Goal: Task Accomplishment & Management: Manage account settings

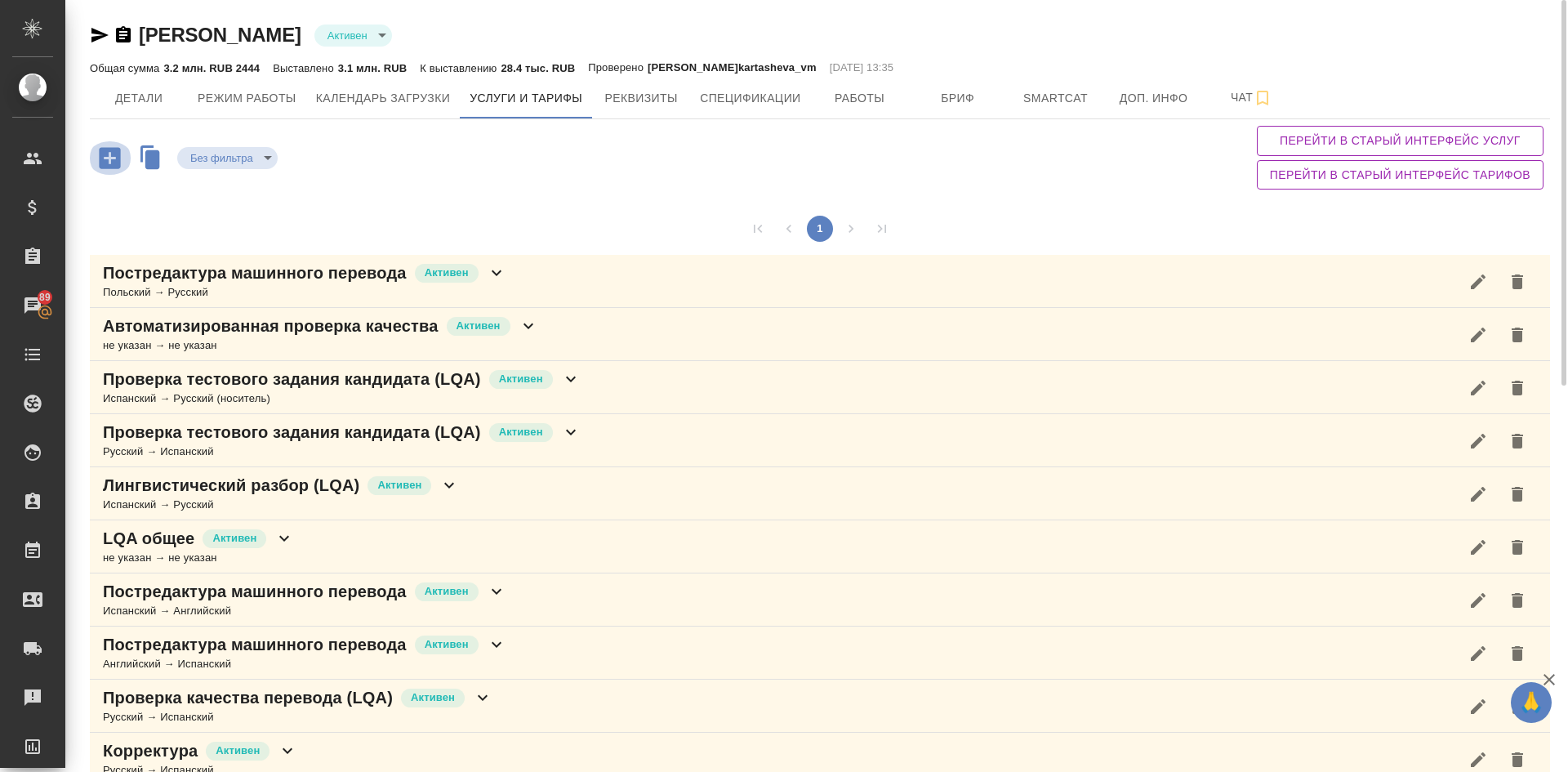
click at [111, 159] on icon "button" at bounding box center [109, 158] width 29 height 29
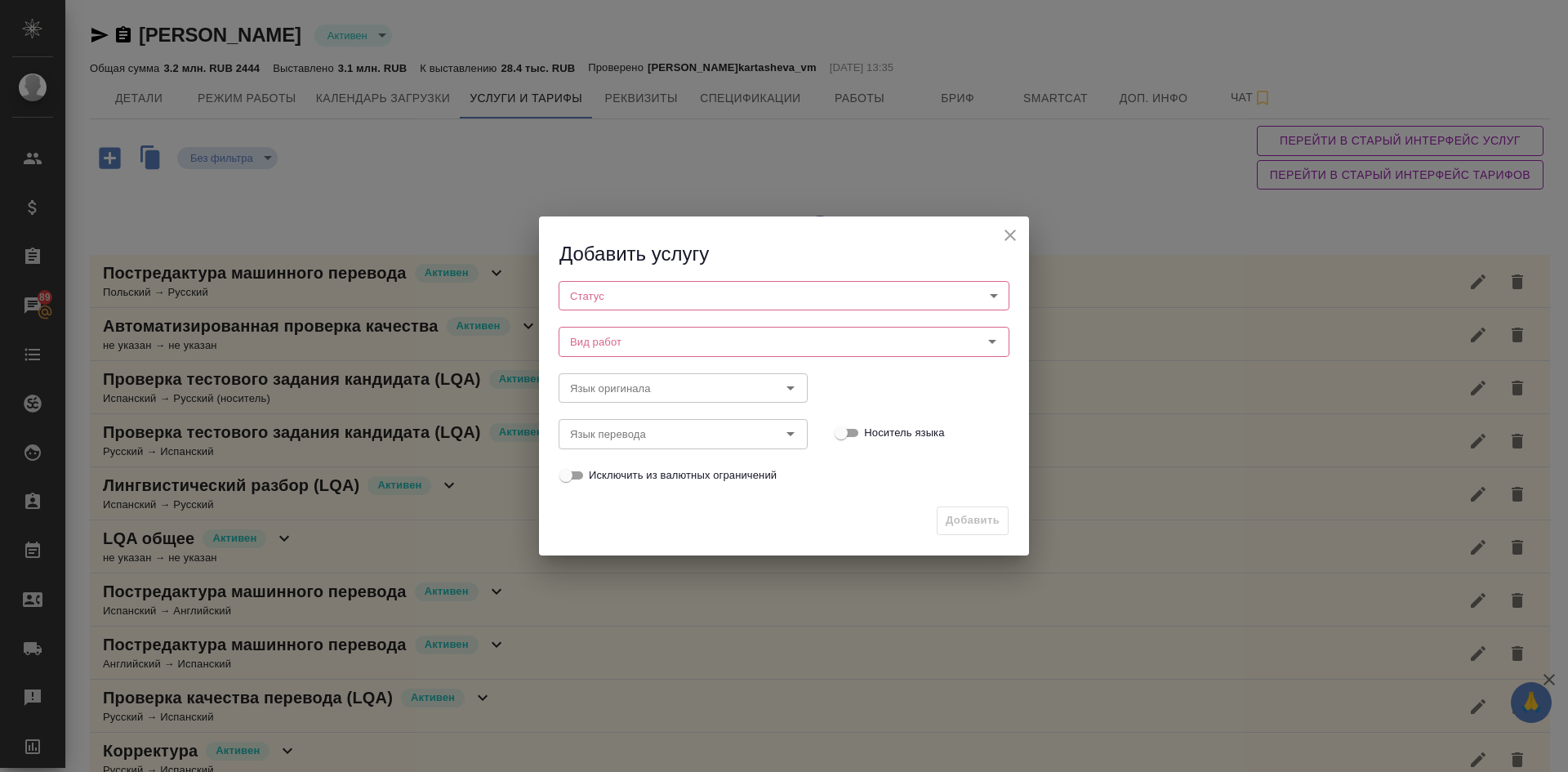
click at [601, 293] on body "🙏 .cls-1 fill:#fff; AWATERA [PERSON_NAME] Спецификации Заказы 89 Чаты Todo Прое…" at bounding box center [784, 386] width 1568 height 772
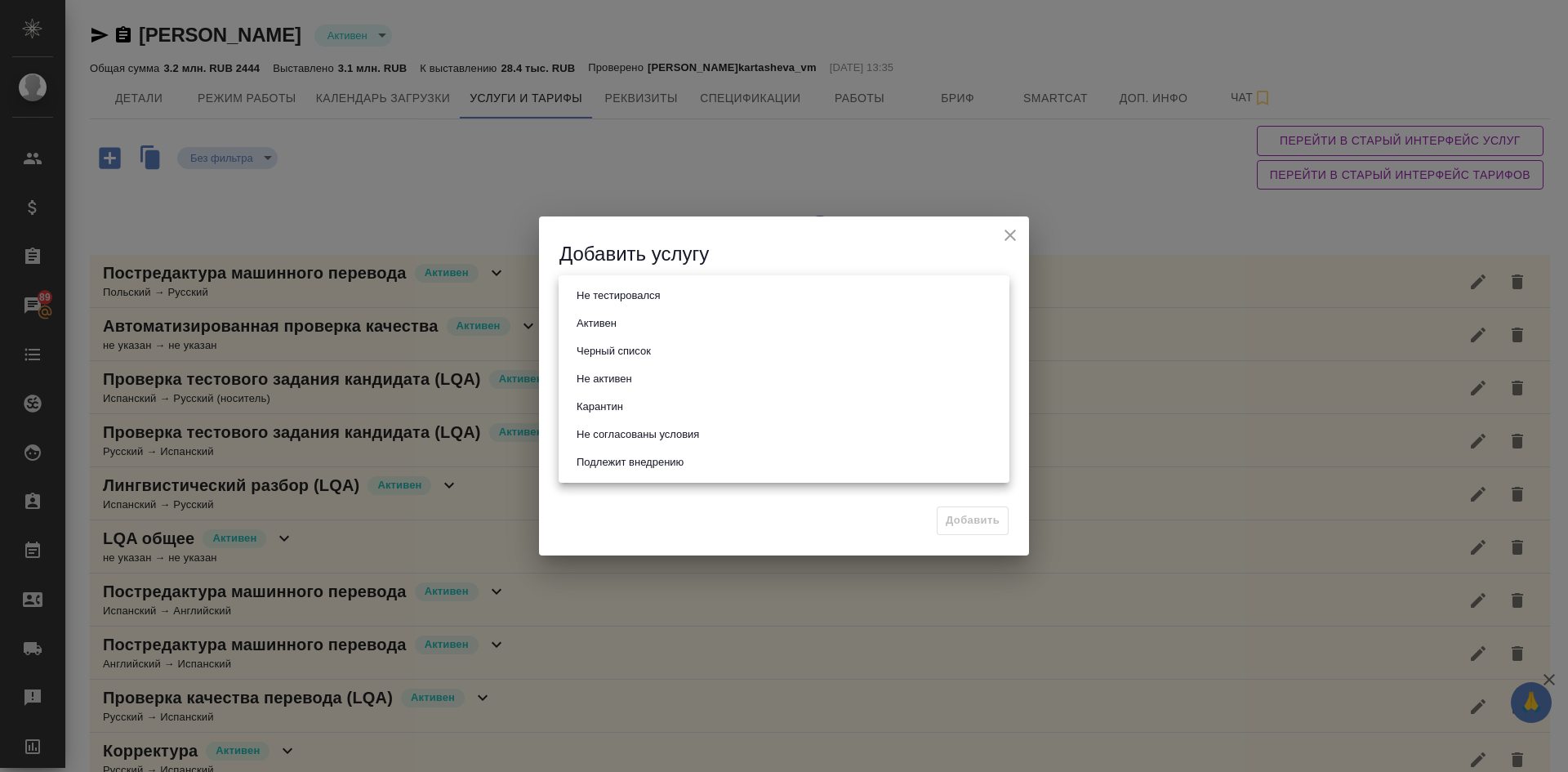
drag, startPoint x: 604, startPoint y: 327, endPoint x: 631, endPoint y: 329, distance: 27.1
click at [603, 327] on button "Активен" at bounding box center [596, 323] width 50 height 18
type input "active"
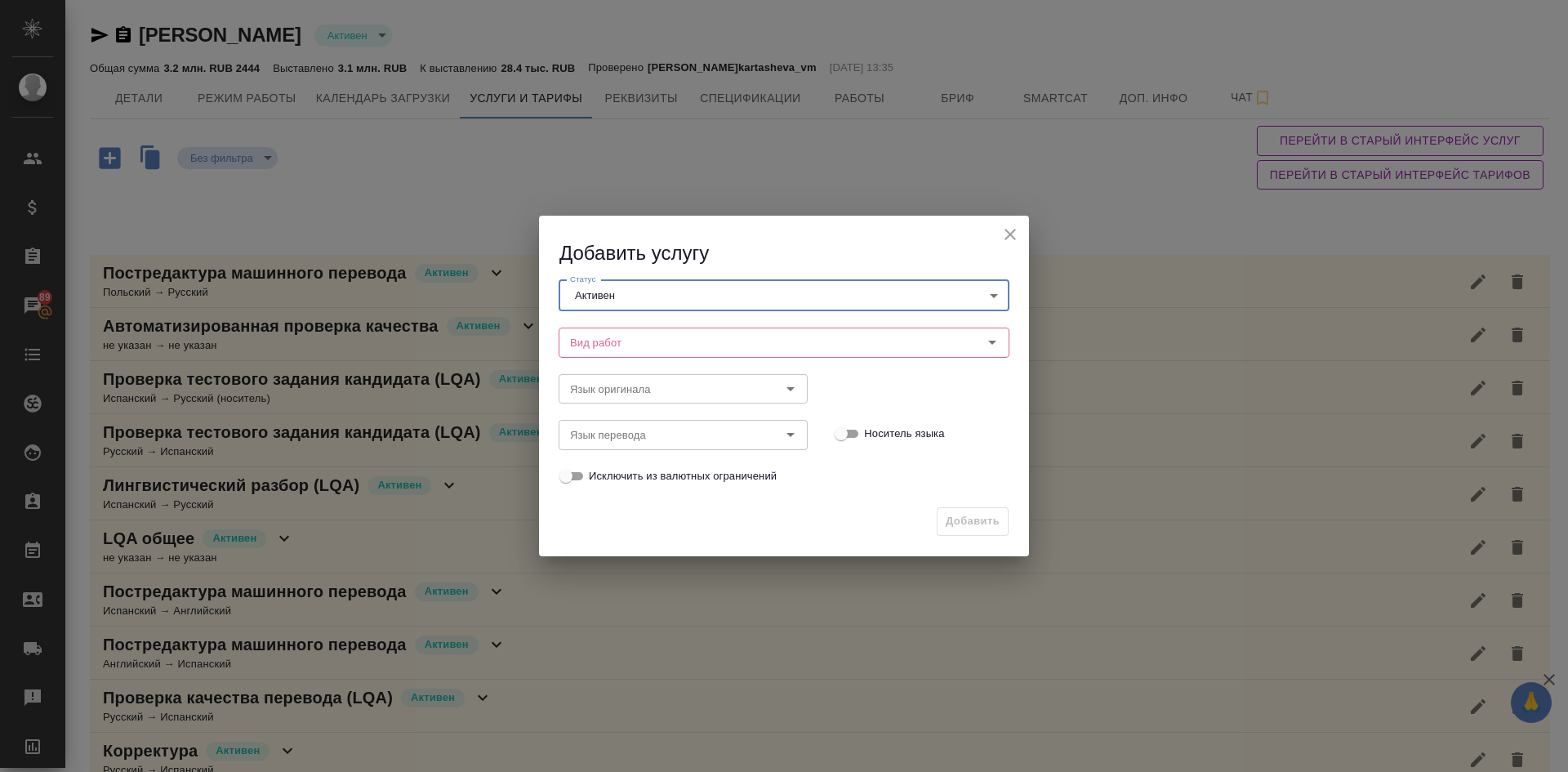
click at [624, 336] on input "Вид работ" at bounding box center [757, 343] width 386 height 20
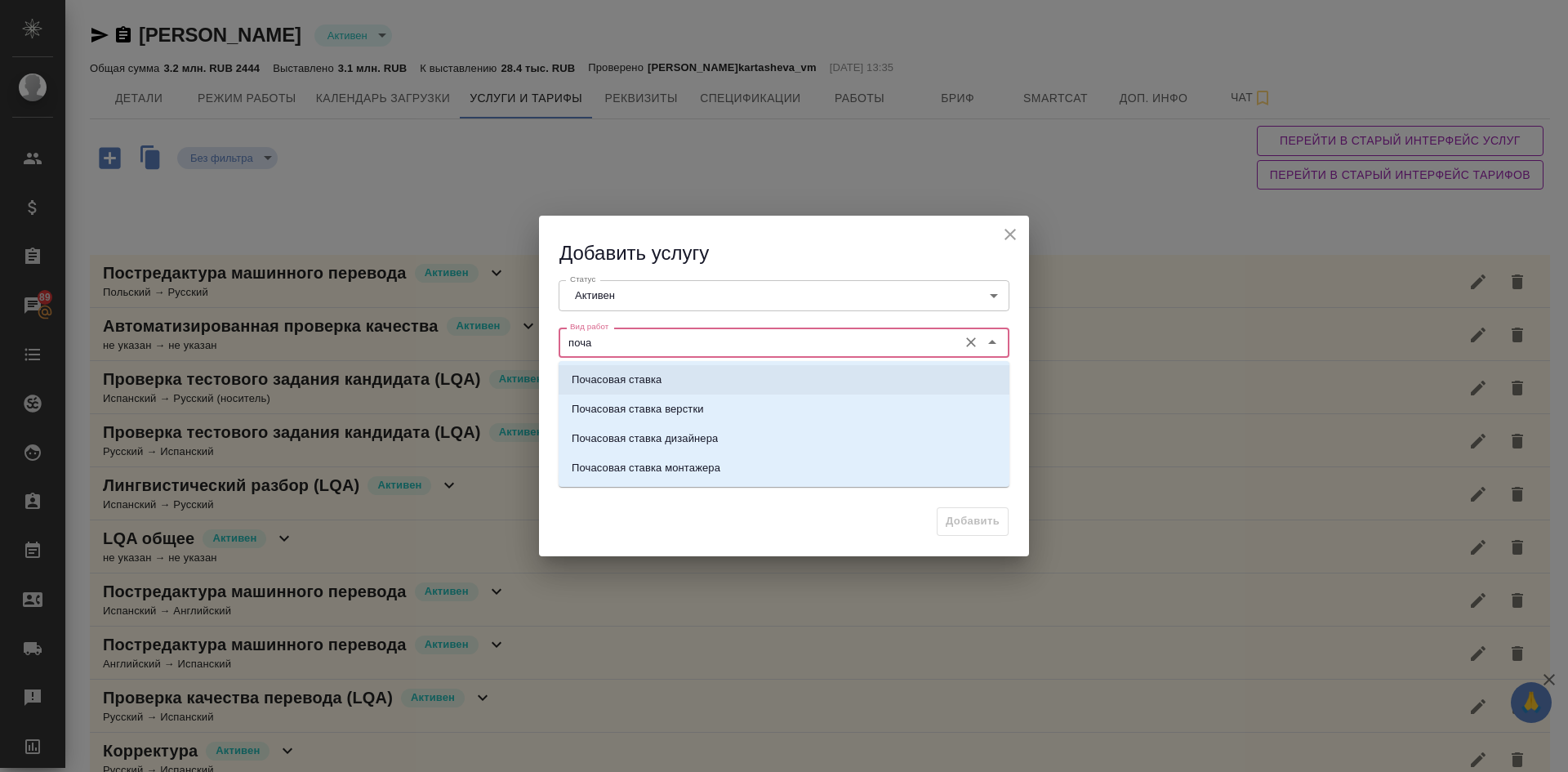
click at [611, 388] on li "Почасовая ставка" at bounding box center [784, 381] width 451 height 30
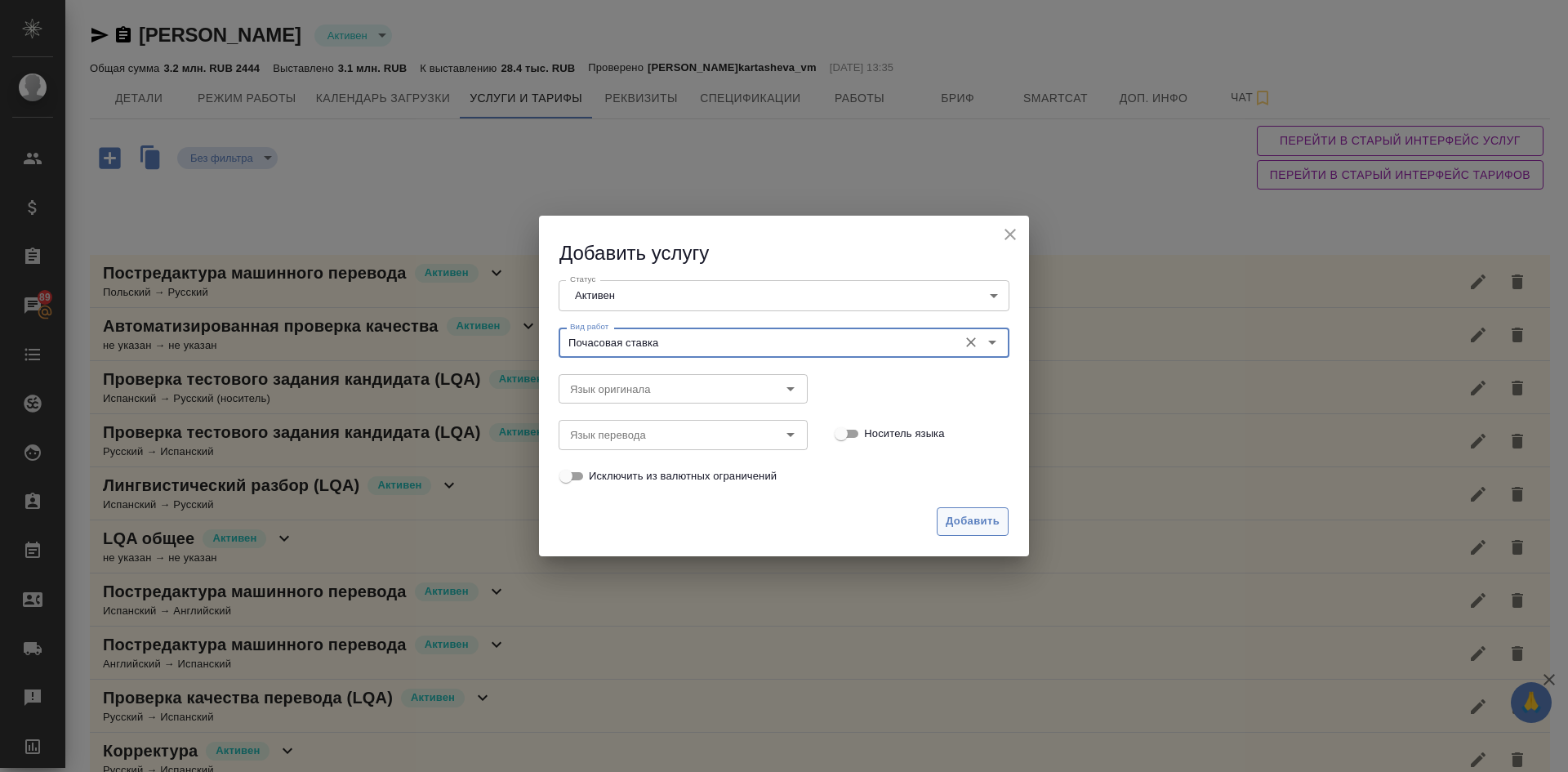
type input "Почасовая ставка"
click at [977, 526] on span "Добавить" at bounding box center [973, 521] width 53 height 19
click at [977, 518] on span "Добавить" at bounding box center [973, 521] width 53 height 19
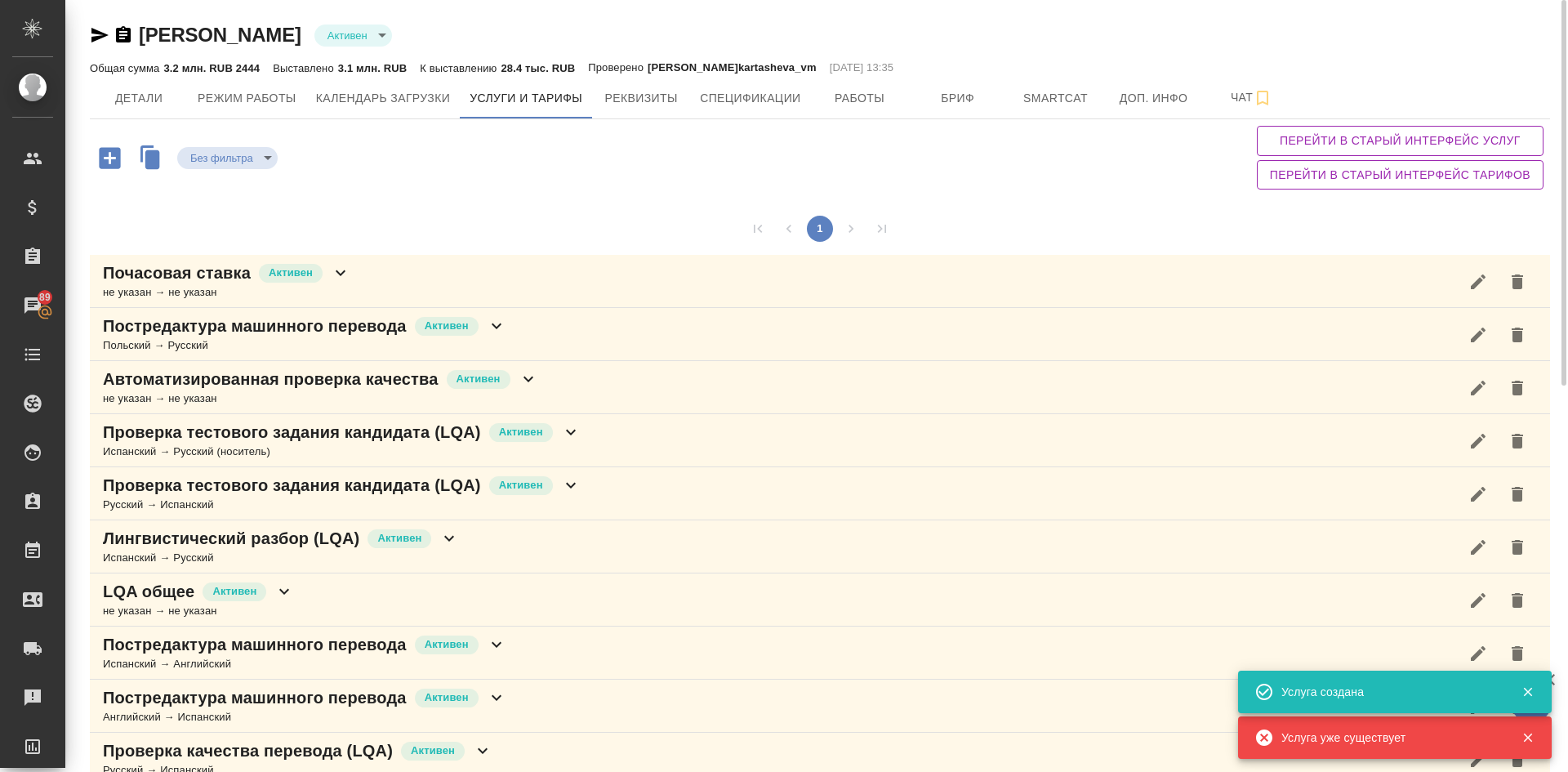
click at [222, 278] on p "Почасовая ставка" at bounding box center [176, 273] width 148 height 23
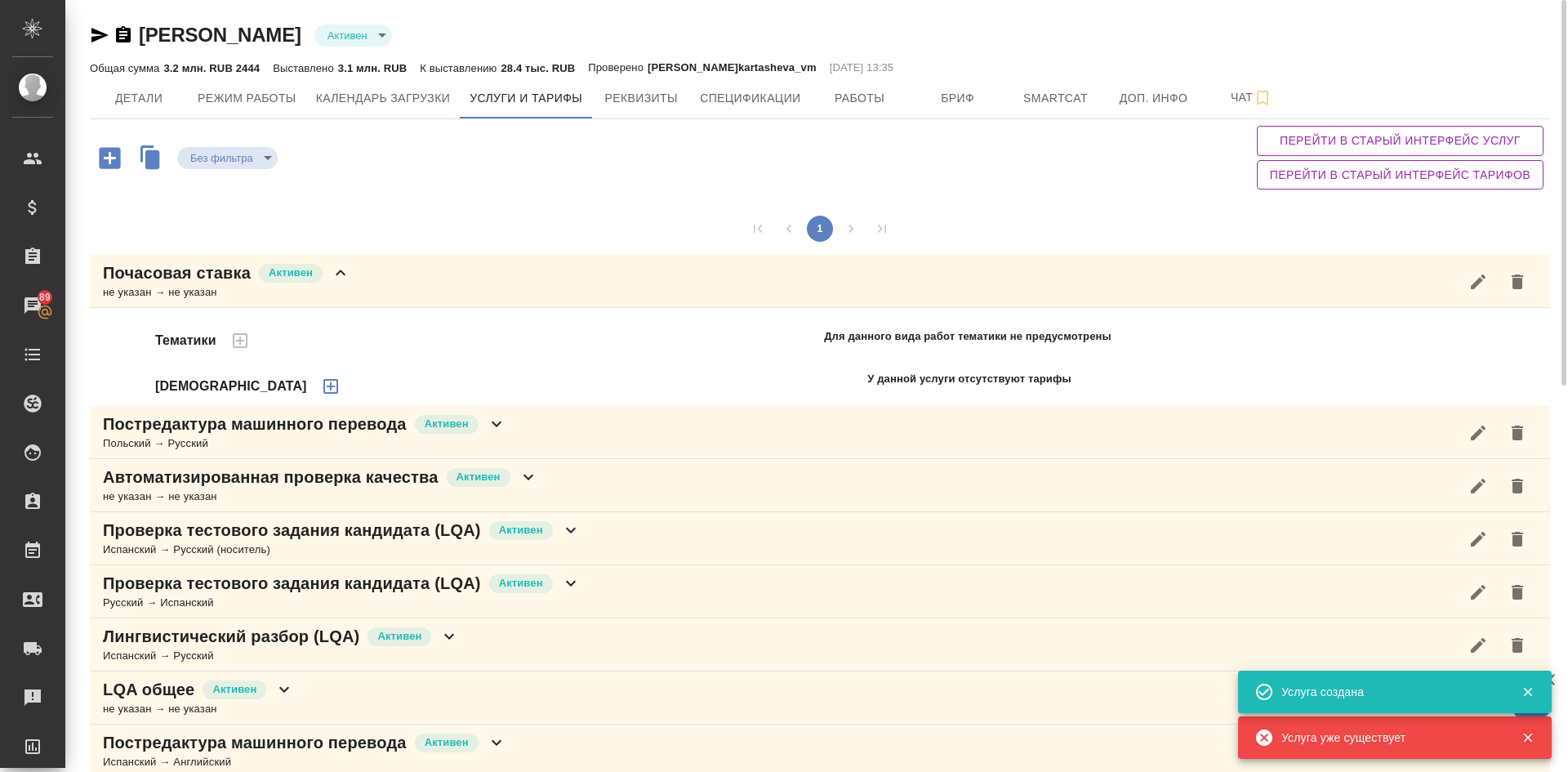
click at [321, 388] on icon "button" at bounding box center [331, 386] width 20 height 20
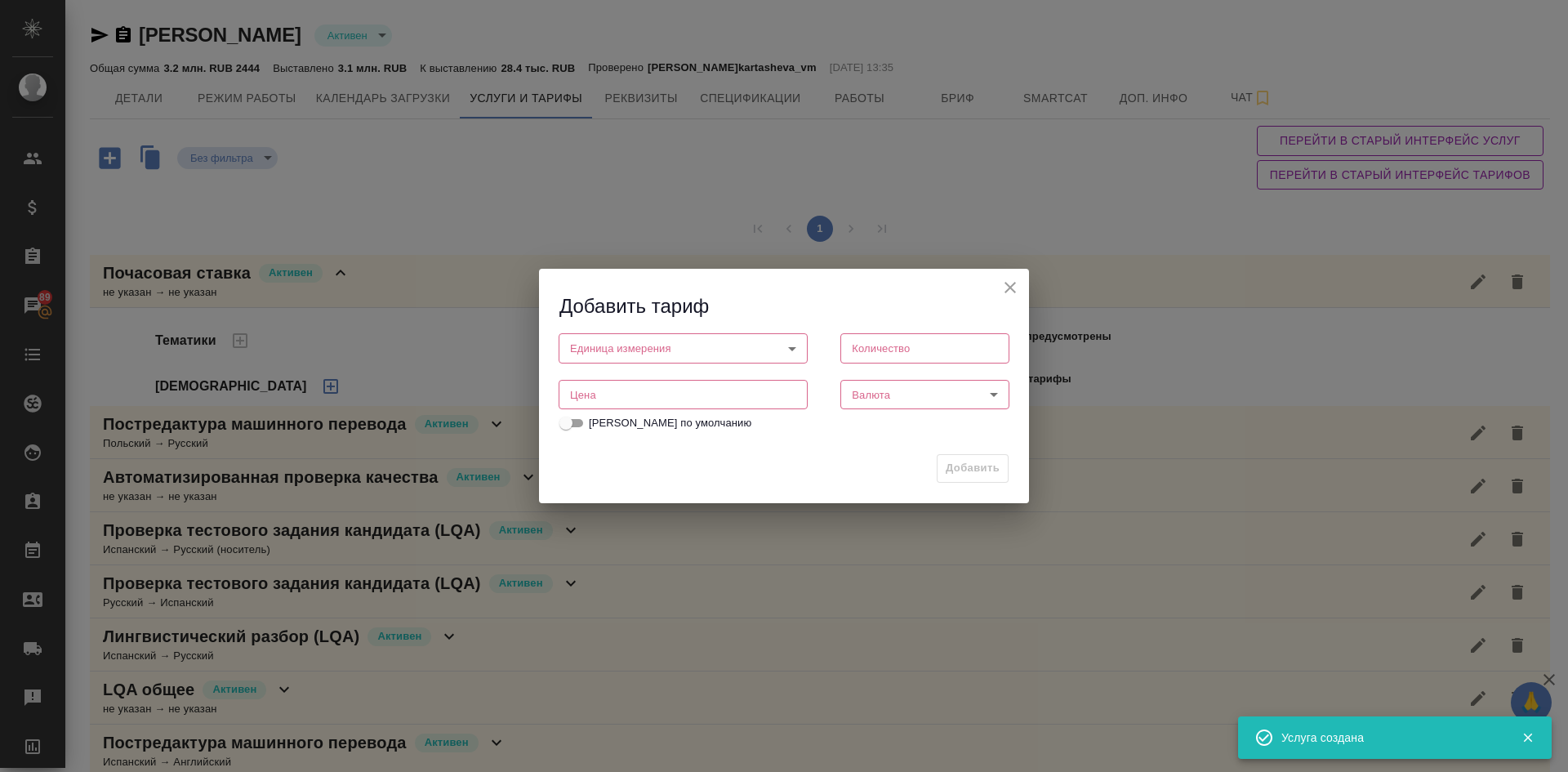
click at [593, 353] on body "🙏 .cls-1 fill:#fff; AWATERA [PERSON_NAME] Спецификации Заказы 89 Чаты Todo Прое…" at bounding box center [784, 386] width 1568 height 772
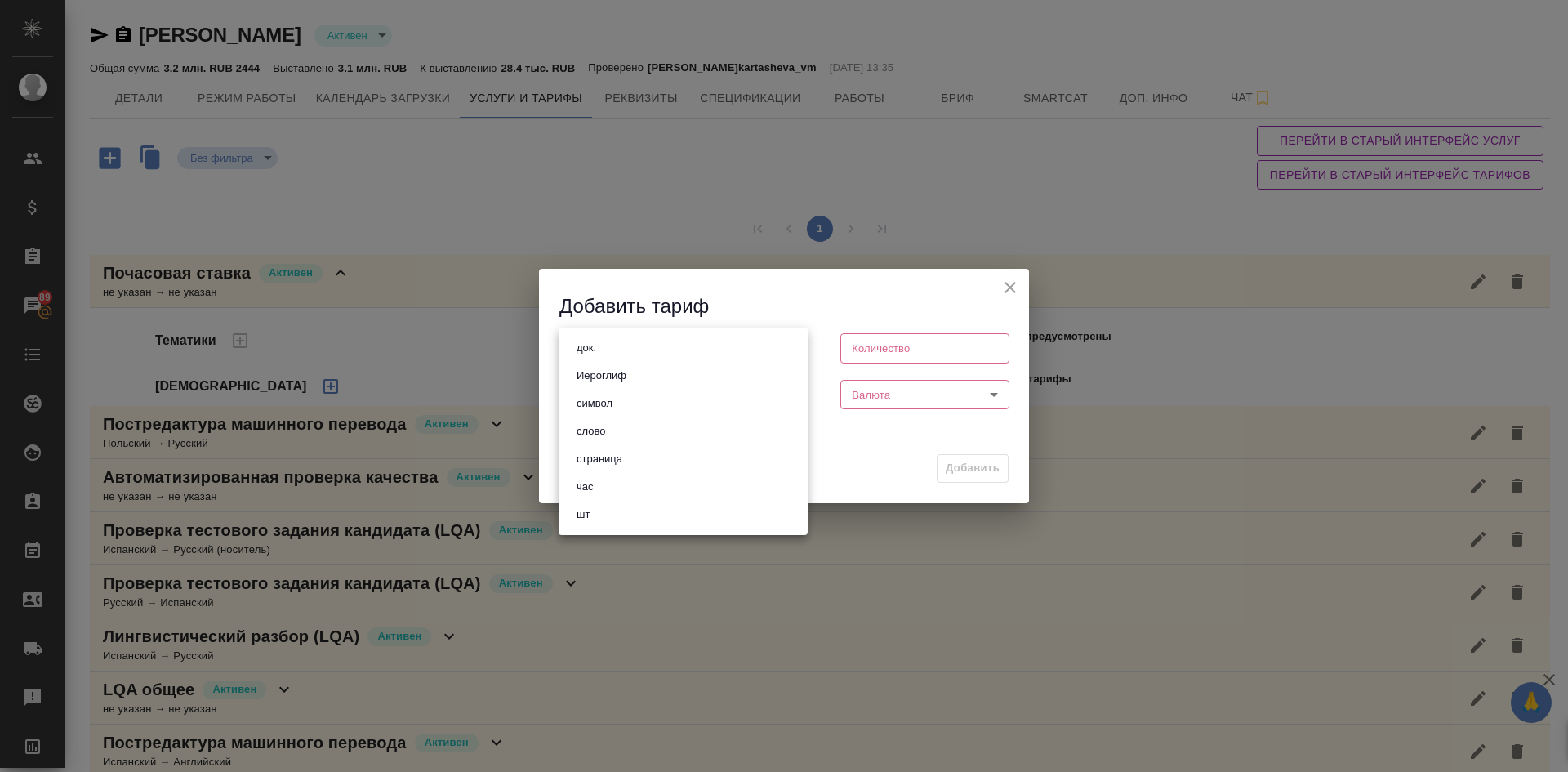
click at [595, 479] on button "час" at bounding box center [584, 487] width 27 height 18
type input "5a8b1489cc6b4906c91bfd93"
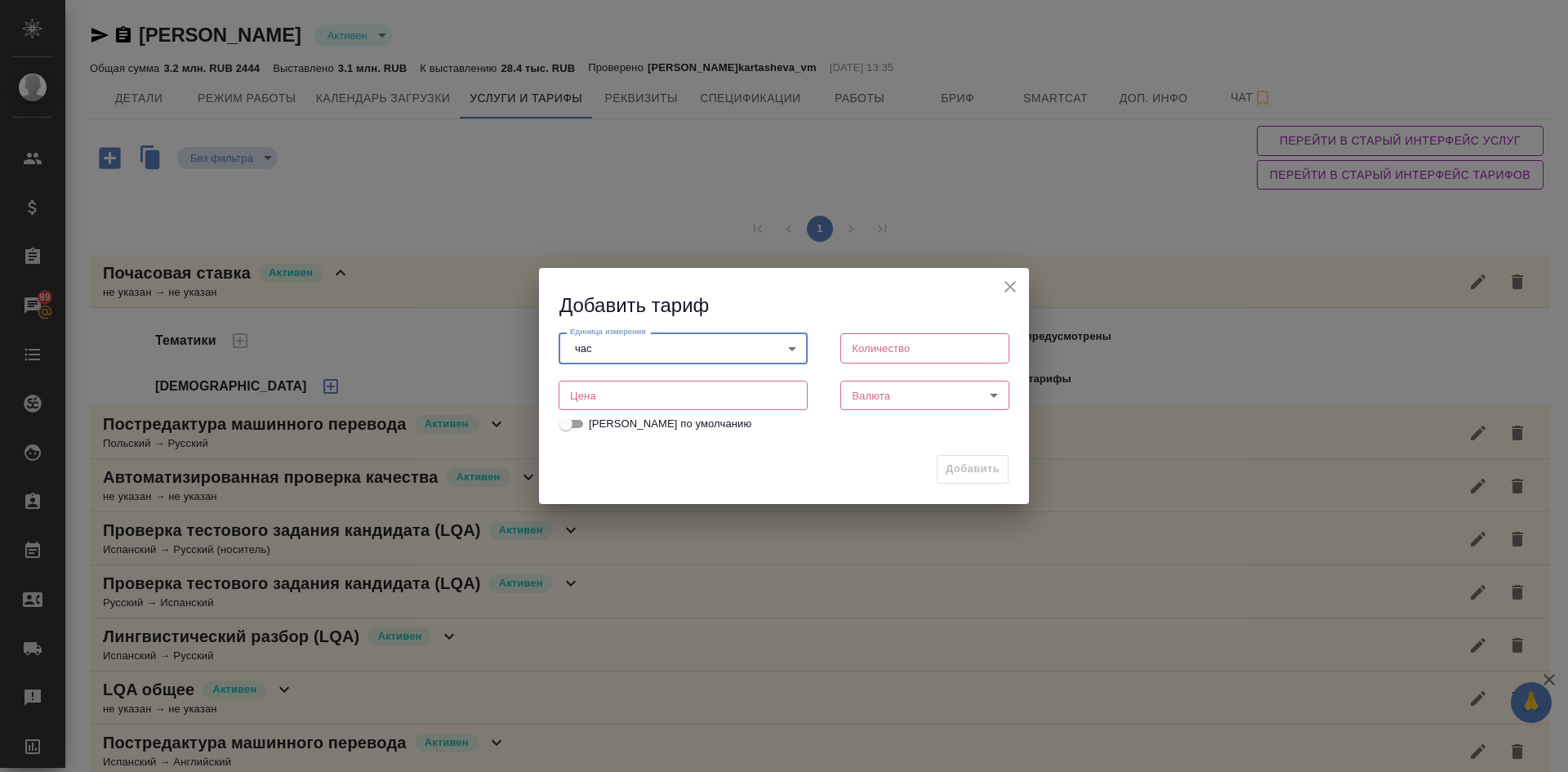
click at [584, 400] on input "number" at bounding box center [682, 395] width 249 height 30
type input "265"
click at [892, 357] on input "number" at bounding box center [924, 348] width 169 height 30
type input "1"
click at [884, 388] on body "🙏 .cls-1 fill:#fff; AWATERA [PERSON_NAME] Спецификации Заказы 89 Чаты Todo Прое…" at bounding box center [784, 386] width 1568 height 772
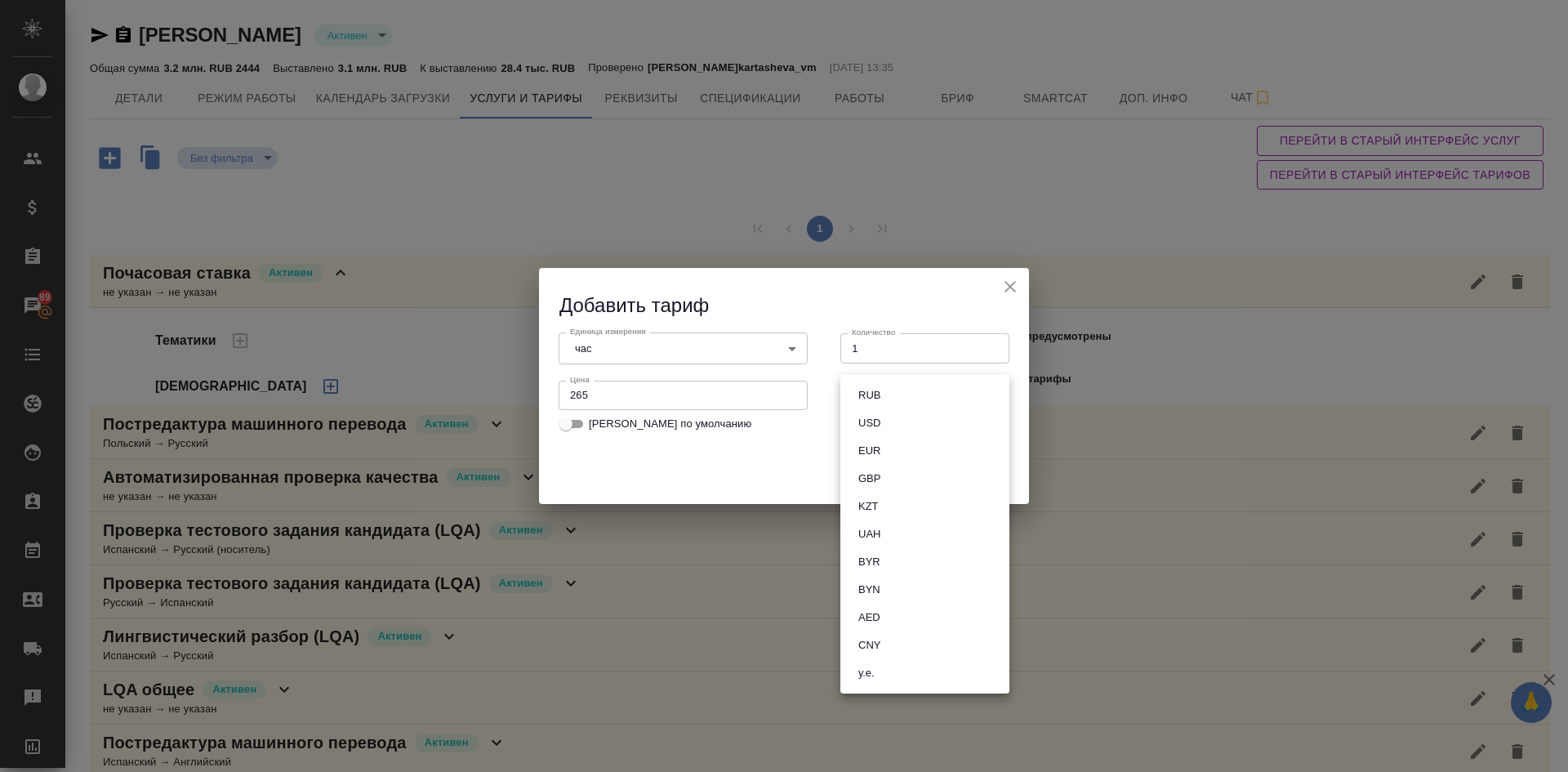
click at [887, 388] on li "RUB" at bounding box center [924, 395] width 169 height 28
type input "RUB"
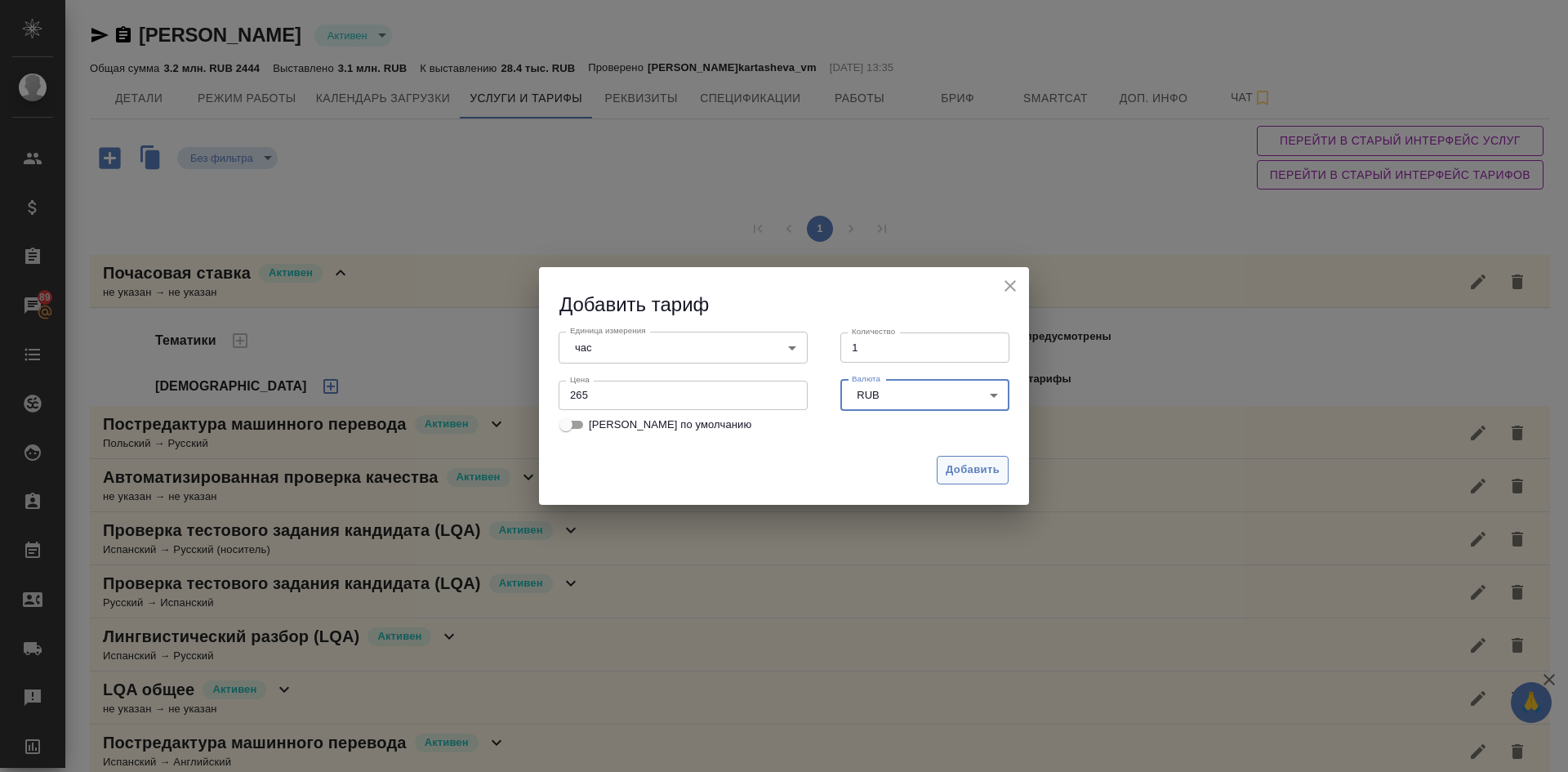
click at [981, 468] on span "Добавить" at bounding box center [973, 470] width 53 height 19
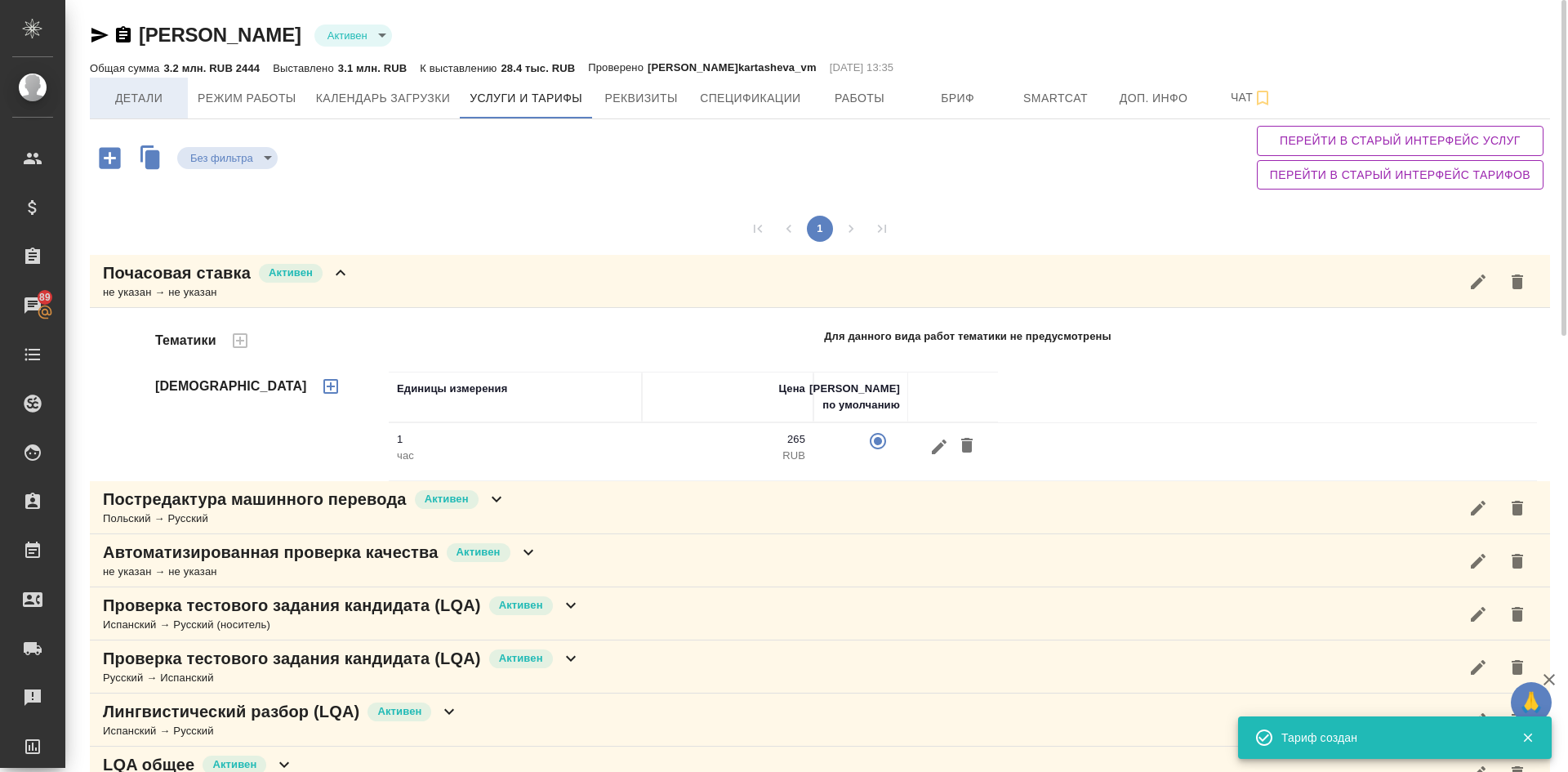
click at [135, 83] on button "Детали" at bounding box center [139, 97] width 98 height 41
